Goal: Information Seeking & Learning: Learn about a topic

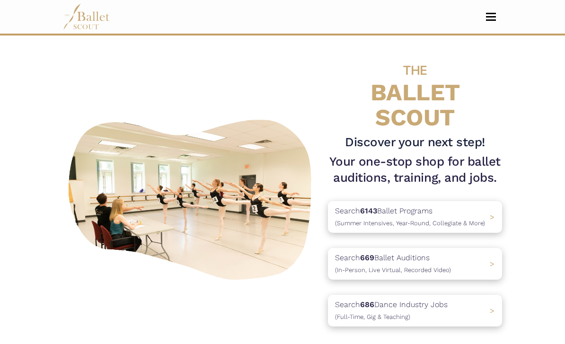
click at [492, 18] on button "Toggle navigation" at bounding box center [491, 16] width 22 height 9
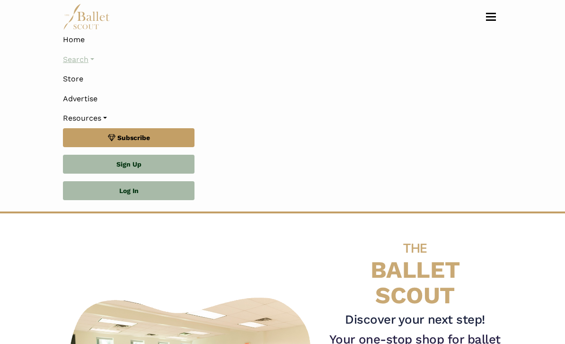
click at [92, 61] on link "Search" at bounding box center [282, 60] width 439 height 20
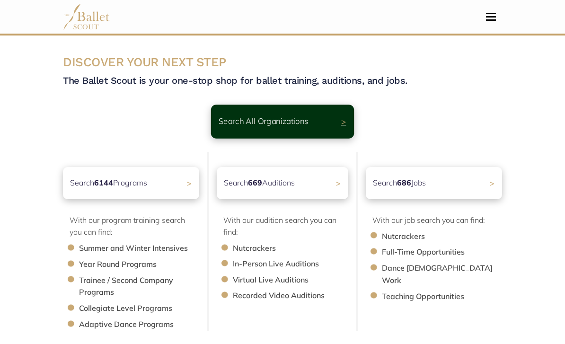
click at [335, 115] on div "Search All Organizations >" at bounding box center [282, 122] width 143 height 34
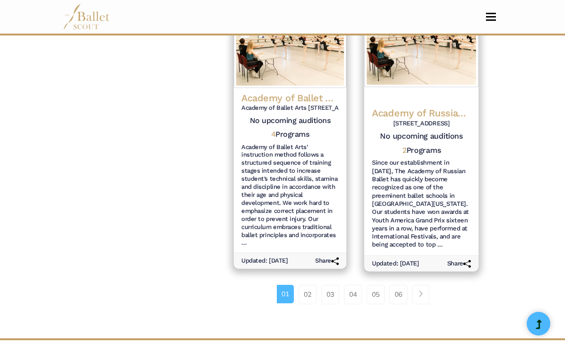
scroll to position [1358, 0]
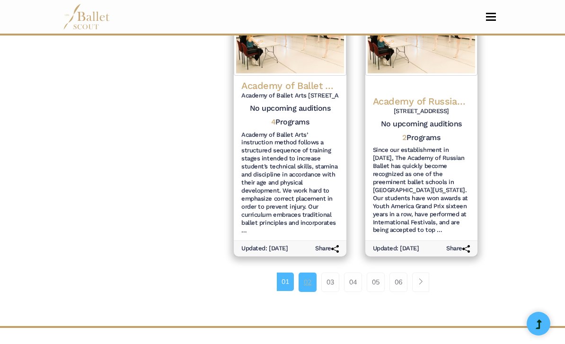
click at [314, 273] on link "02" at bounding box center [308, 282] width 18 height 19
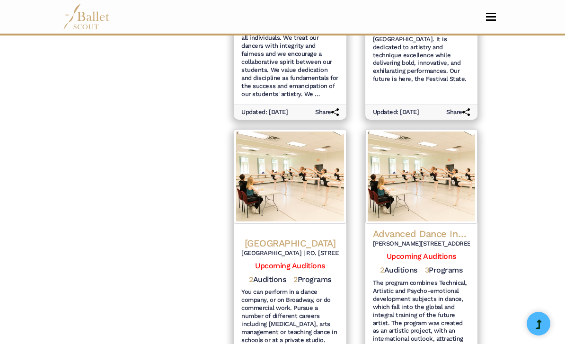
scroll to position [1381, 0]
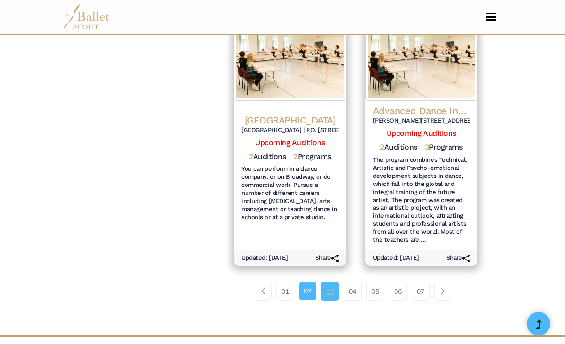
click at [328, 282] on link "03" at bounding box center [330, 291] width 18 height 19
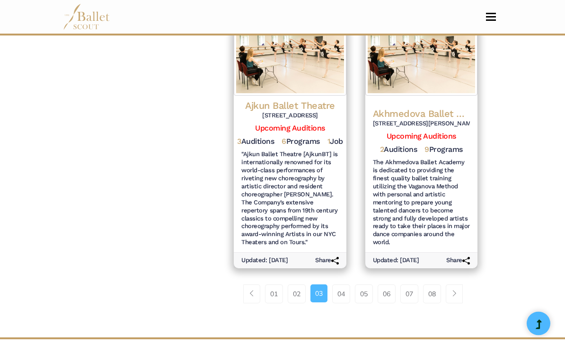
scroll to position [1330, 0]
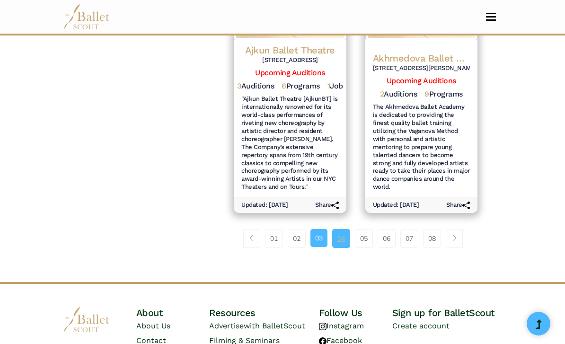
click at [339, 229] on link "04" at bounding box center [341, 238] width 18 height 19
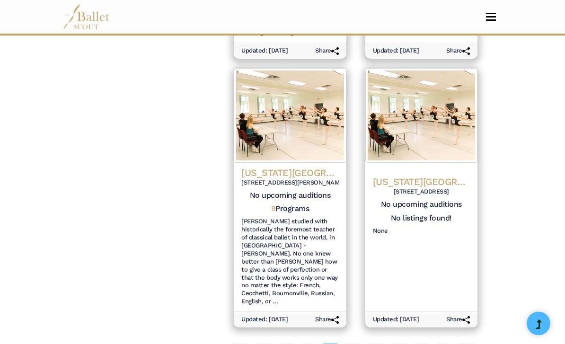
scroll to position [1310, 0]
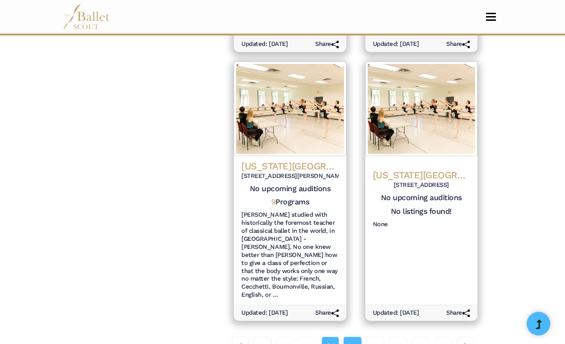
click at [357, 337] on link "05" at bounding box center [353, 346] width 18 height 19
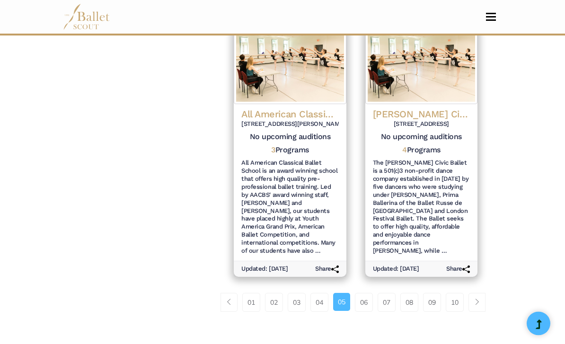
scroll to position [1313, 0]
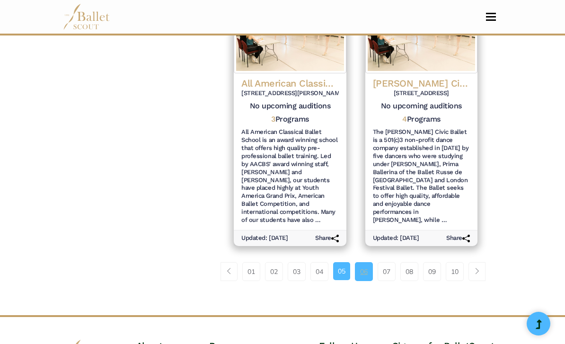
click at [373, 262] on link "06" at bounding box center [364, 271] width 18 height 19
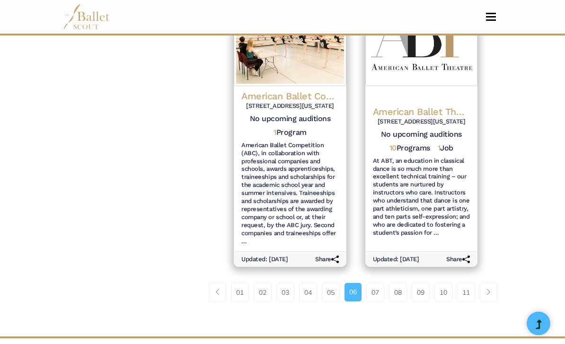
scroll to position [1364, 0]
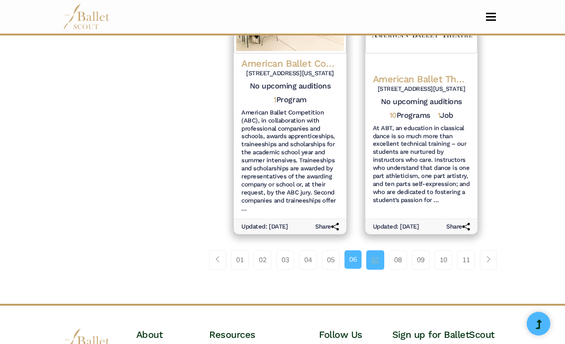
click at [381, 251] on link "07" at bounding box center [376, 260] width 18 height 19
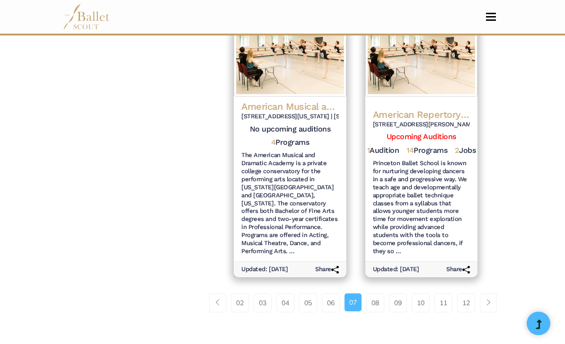
scroll to position [1290, 0]
click at [365, 294] on li "07" at bounding box center [356, 303] width 22 height 19
click at [379, 282] on div "02 03 04 05 06 07 08 09 10" at bounding box center [355, 306] width 263 height 49
click at [381, 294] on link "08" at bounding box center [376, 303] width 18 height 19
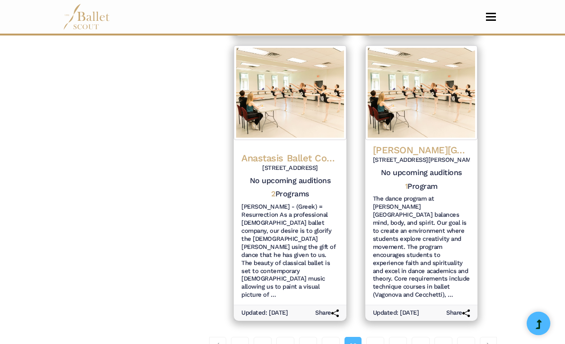
scroll to position [1310, 0]
click at [379, 337] on link "09" at bounding box center [376, 346] width 18 height 19
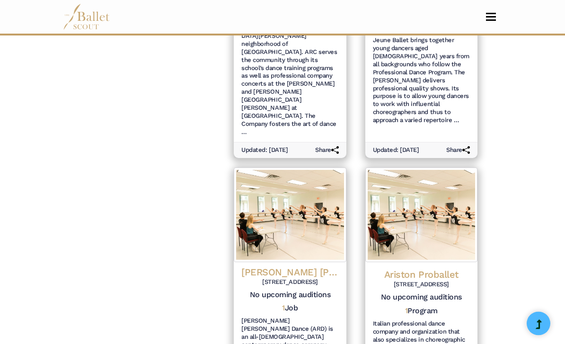
scroll to position [1124, 0]
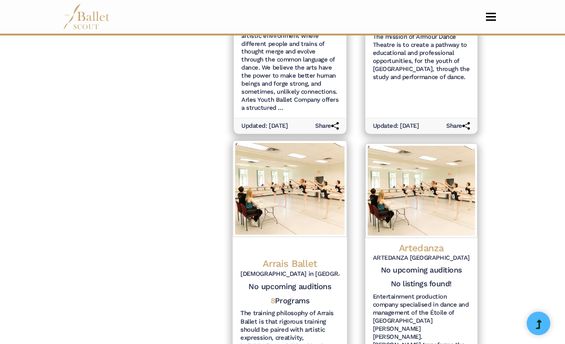
scroll to position [634, 0]
click at [290, 257] on h4 "Arrais Ballet" at bounding box center [290, 263] width 99 height 13
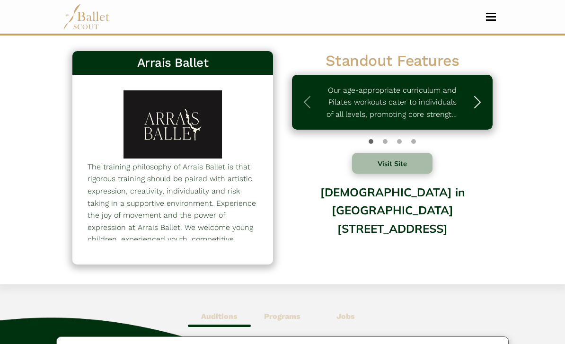
click at [481, 104] on span "button" at bounding box center [477, 102] width 15 height 15
click at [482, 105] on span "button" at bounding box center [477, 102] width 15 height 15
click at [478, 102] on span "button" at bounding box center [477, 102] width 15 height 15
click at [309, 100] on span "button" at bounding box center [307, 102] width 15 height 15
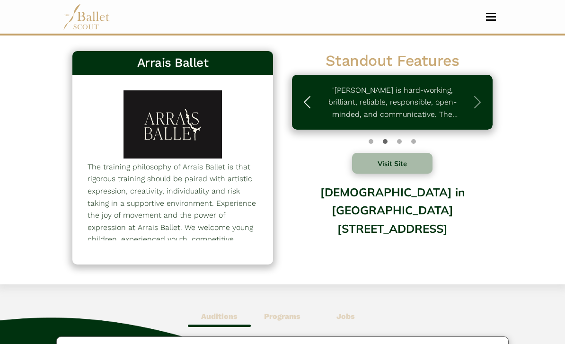
click at [309, 100] on span "button" at bounding box center [307, 102] width 15 height 15
click at [476, 98] on span "button" at bounding box center [477, 102] width 15 height 15
click at [477, 99] on span "button" at bounding box center [477, 102] width 15 height 15
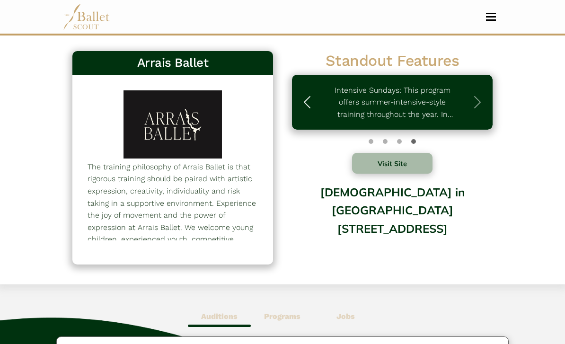
click at [313, 103] on span "button" at bounding box center [307, 102] width 15 height 15
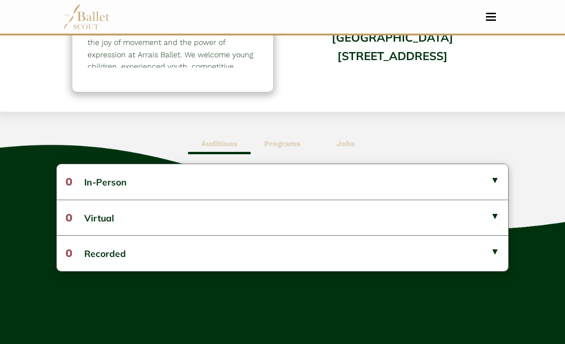
click at [279, 146] on b "Programs" at bounding box center [282, 144] width 36 height 9
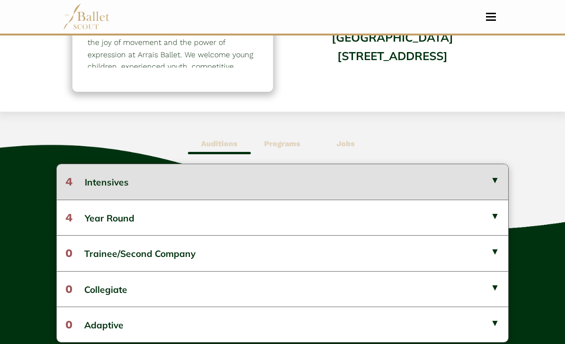
click at [368, 179] on button "4 Intensives" at bounding box center [282, 181] width 451 height 35
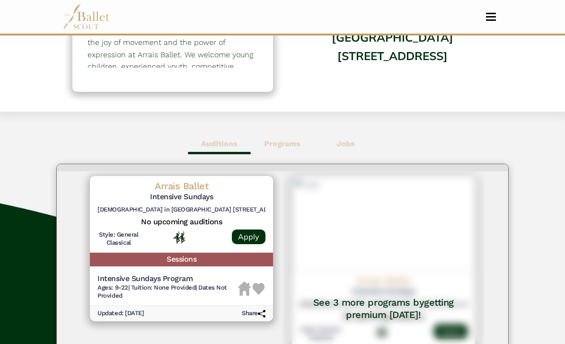
scroll to position [23, 0]
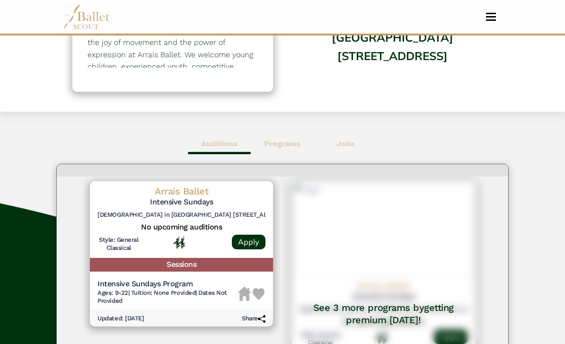
click at [257, 344] on div "Arrais Ballet Intensive Sundays First Baptist Church in Needham 858 Great Plain…" at bounding box center [182, 302] width 202 height 250
click at [240, 339] on div "Arrais Ballet Intensive Sundays First Baptist Church in Needham 858 Great Plain…" at bounding box center [182, 302] width 202 height 250
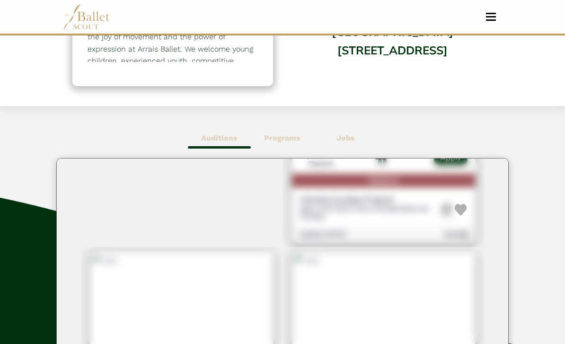
scroll to position [170, 0]
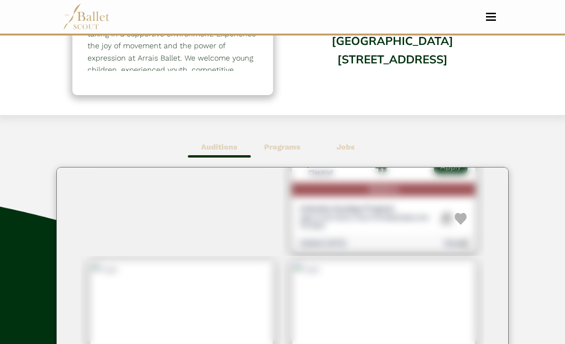
click at [349, 150] on b "Jobs" at bounding box center [346, 147] width 18 height 9
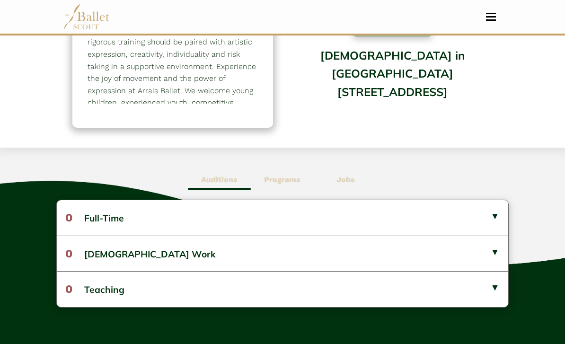
scroll to position [0, 0]
